Goal: Information Seeking & Learning: Learn about a topic

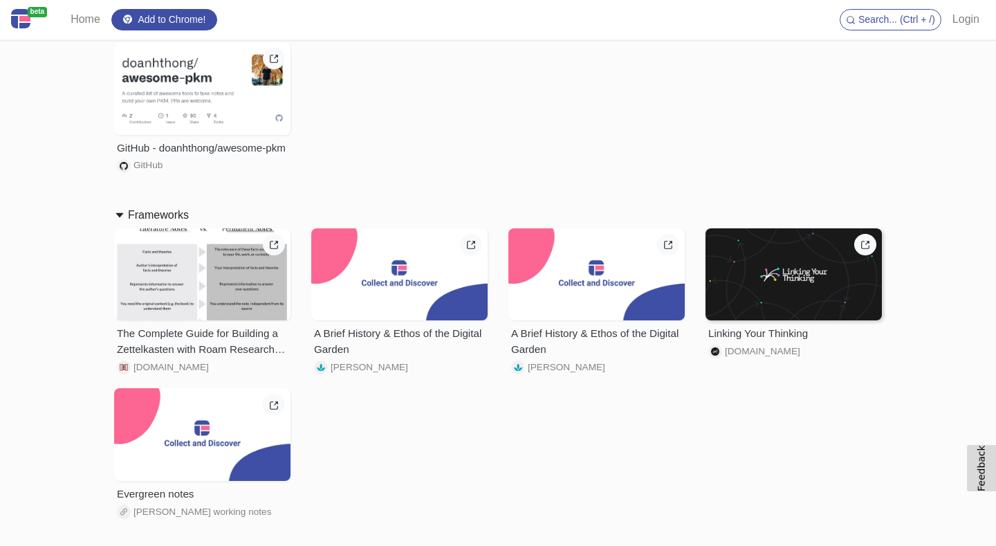
scroll to position [148, 0]
click at [804, 335] on div "Linking Your Thinking" at bounding box center [793, 333] width 171 height 16
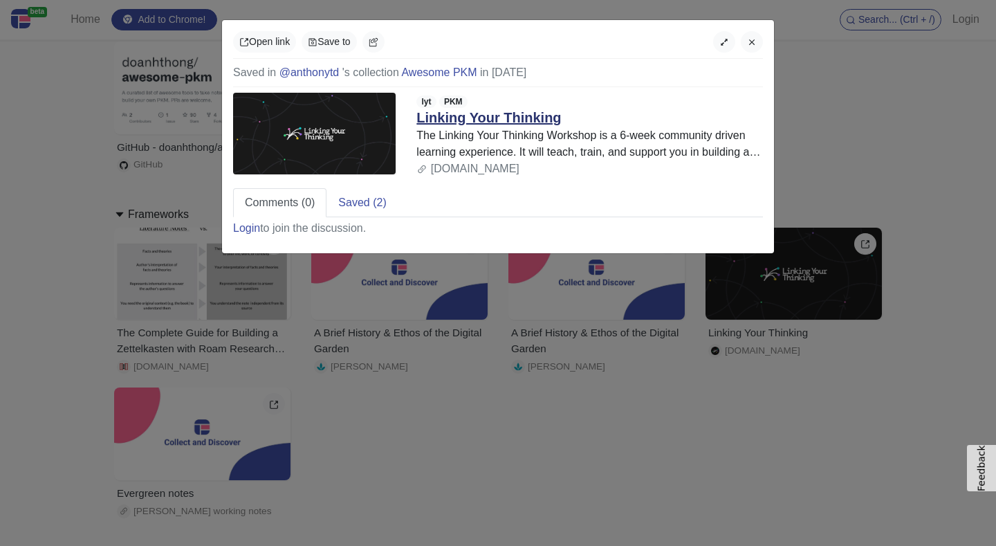
click at [533, 116] on link "Linking Your Thinking" at bounding box center [488, 117] width 145 height 15
click at [754, 39] on icon "button" at bounding box center [752, 42] width 10 height 10
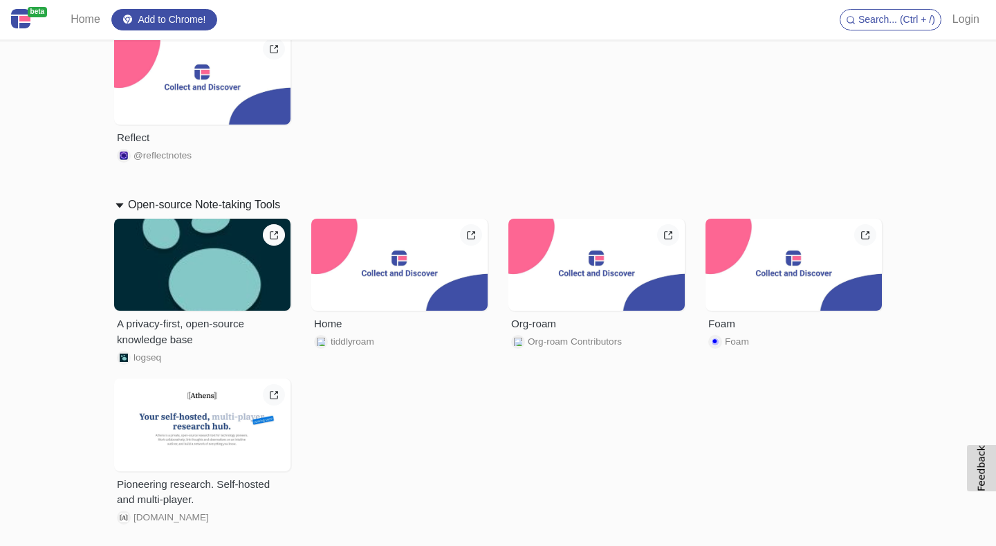
scroll to position [1010, 0]
click at [539, 322] on div "Org-roam" at bounding box center [596, 323] width 171 height 16
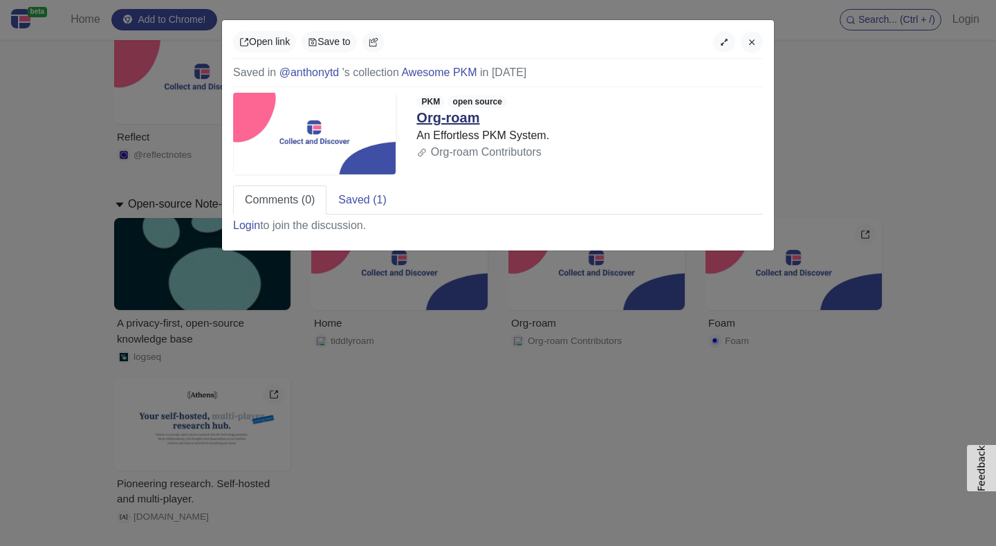
click at [471, 120] on link "Org-roam" at bounding box center [447, 117] width 63 height 15
click at [750, 41] on icon "button" at bounding box center [752, 42] width 6 height 6
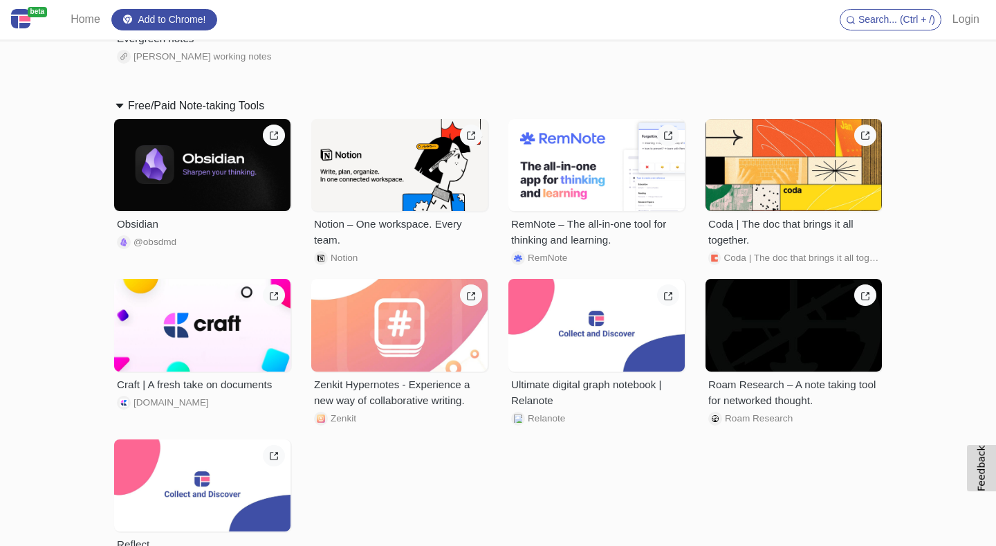
scroll to position [600, 0]
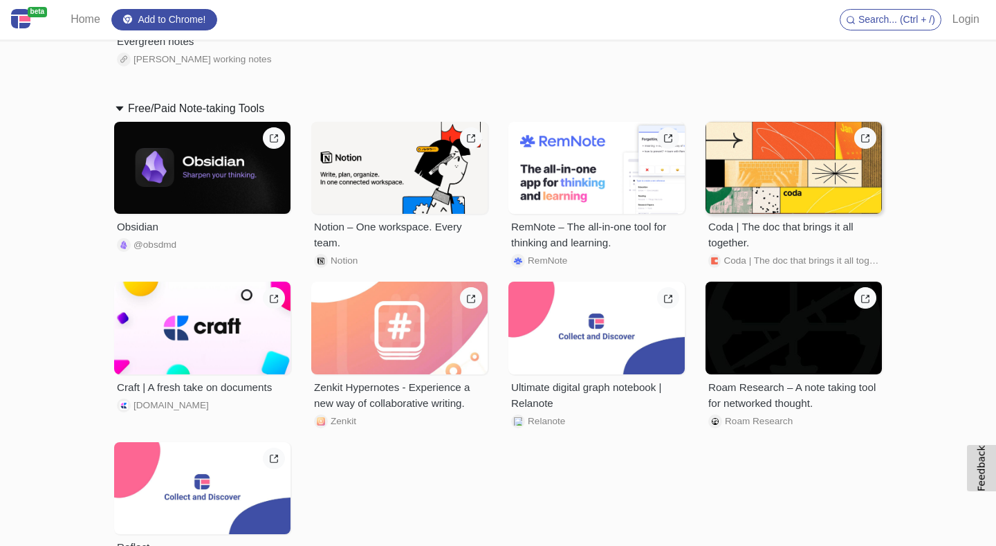
click at [742, 228] on div "Coda | The doc that brings it all together." at bounding box center [793, 235] width 171 height 32
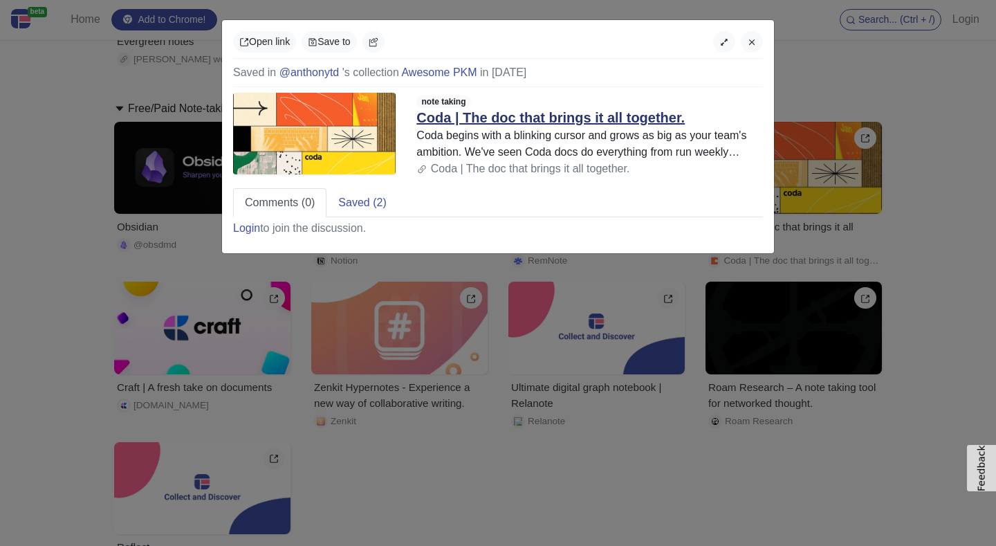
click at [510, 113] on link "Coda | The doc that brings it all together." at bounding box center [550, 117] width 268 height 15
click at [743, 41] on button "button" at bounding box center [752, 41] width 22 height 21
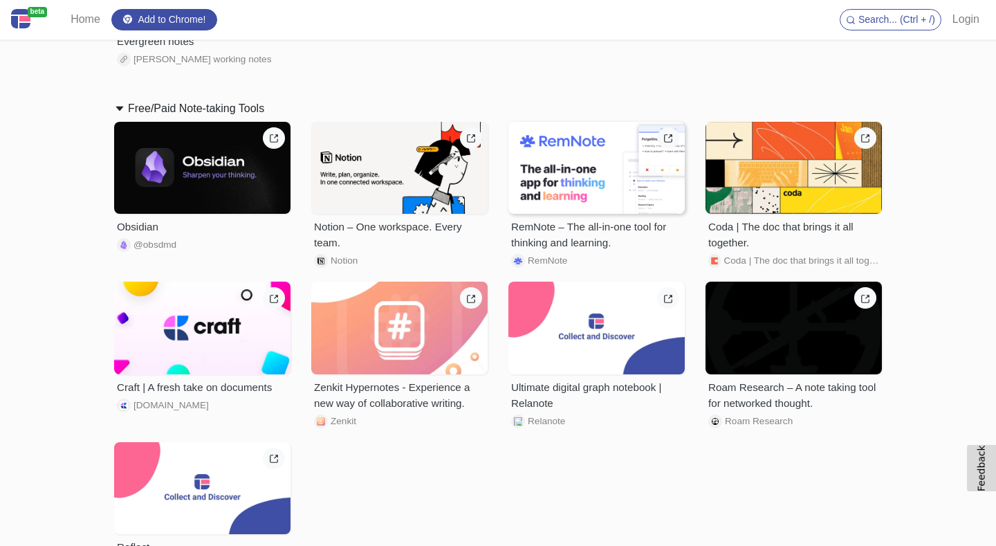
click at [542, 232] on div "RemNote – The all-in-one tool for thinking and learning." at bounding box center [596, 235] width 171 height 32
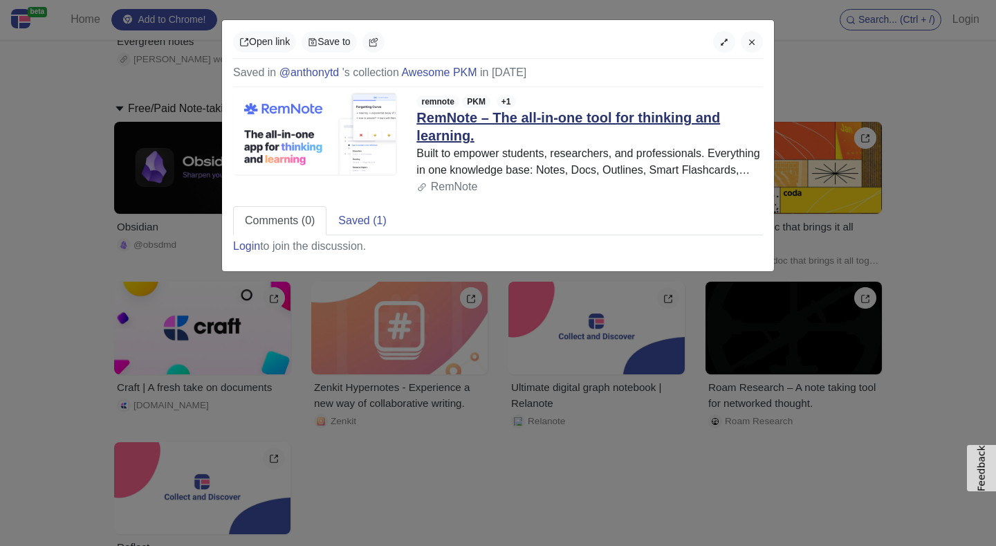
click at [488, 122] on link "RemNote – The all-in-one tool for thinking and learning." at bounding box center [568, 126] width 304 height 33
click at [752, 44] on icon "button" at bounding box center [752, 42] width 10 height 10
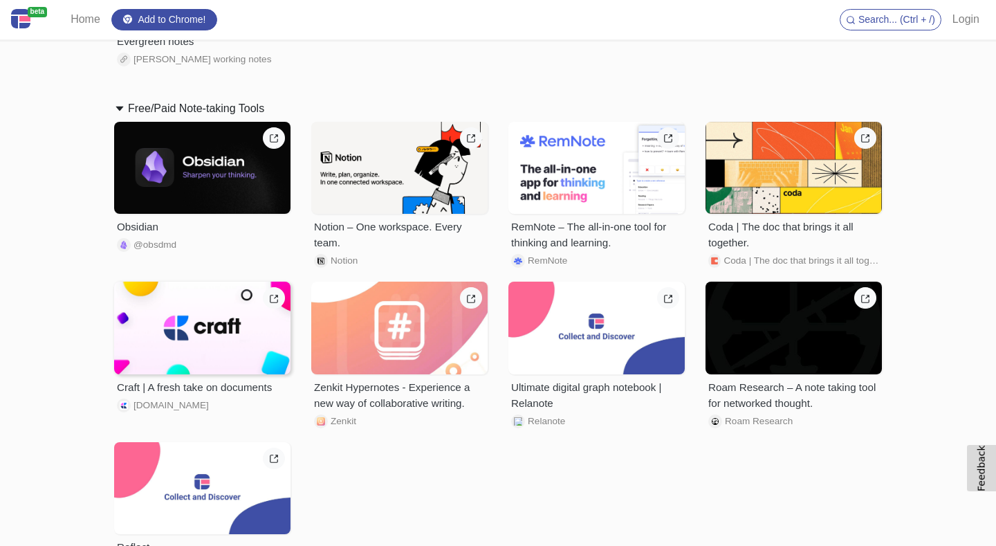
click at [182, 389] on div "Craft | A fresh take on documents" at bounding box center [202, 388] width 171 height 16
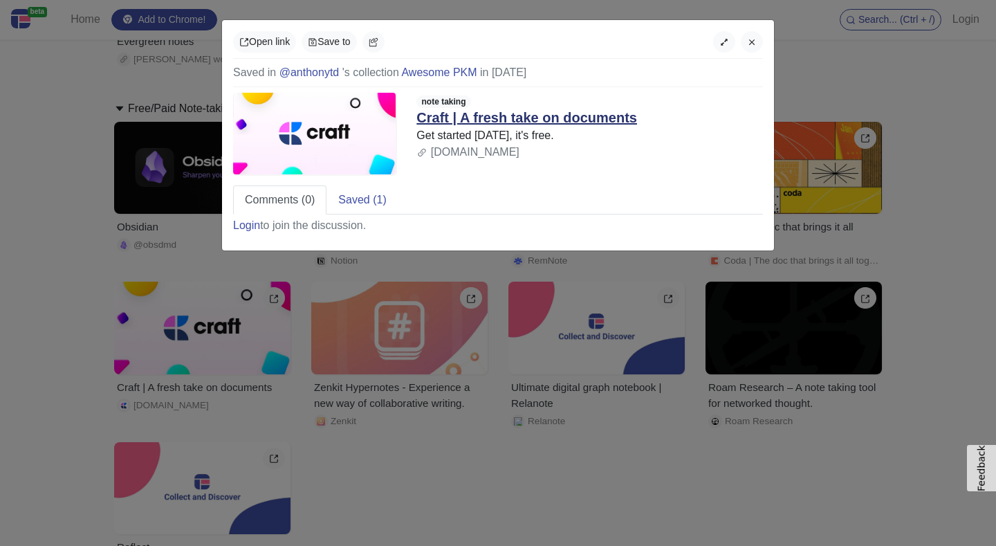
click at [483, 118] on link "Craft | A fresh take on documents" at bounding box center [526, 117] width 221 height 15
